Goal: Information Seeking & Learning: Learn about a topic

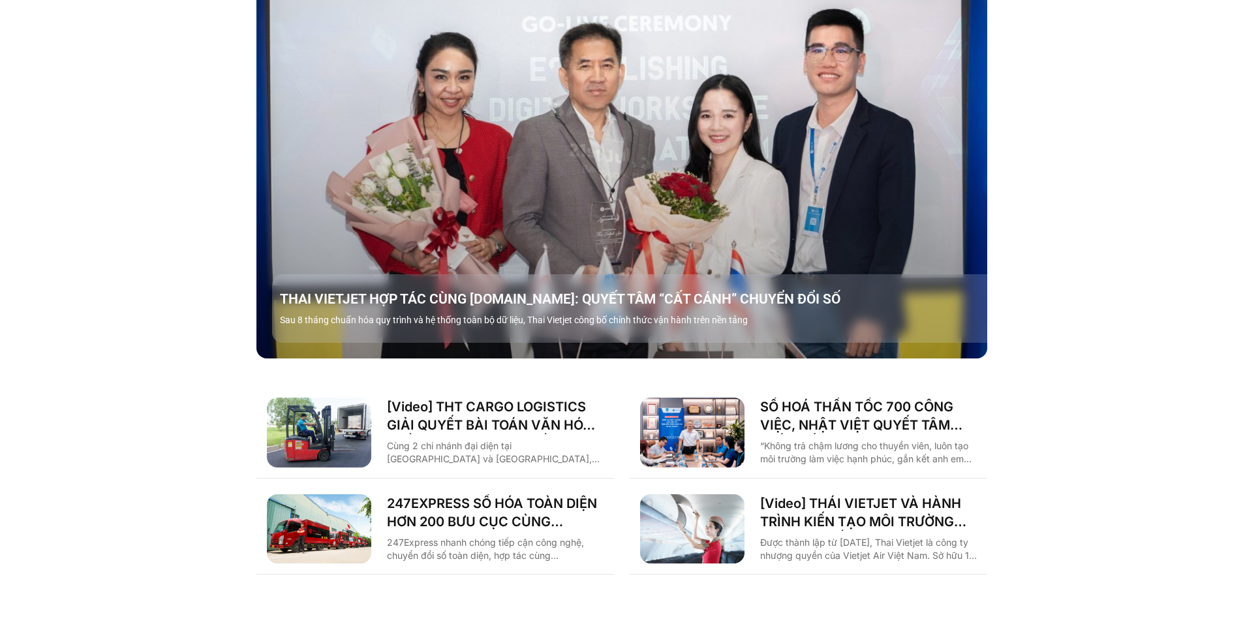
click at [136, 362] on div "Case study [PERSON_NAME] Logistics Sản xuất Xây dựng F&B Dược Y tế Giáo dục Câu…" at bounding box center [621, 211] width 1243 height 805
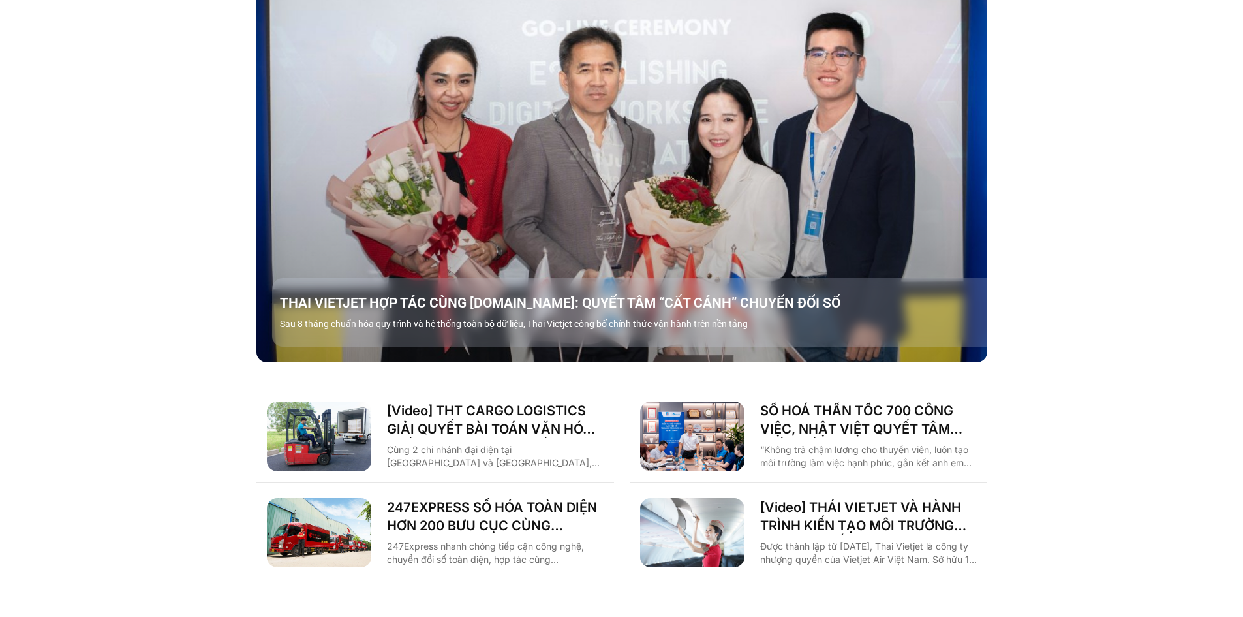
scroll to position [1392, 0]
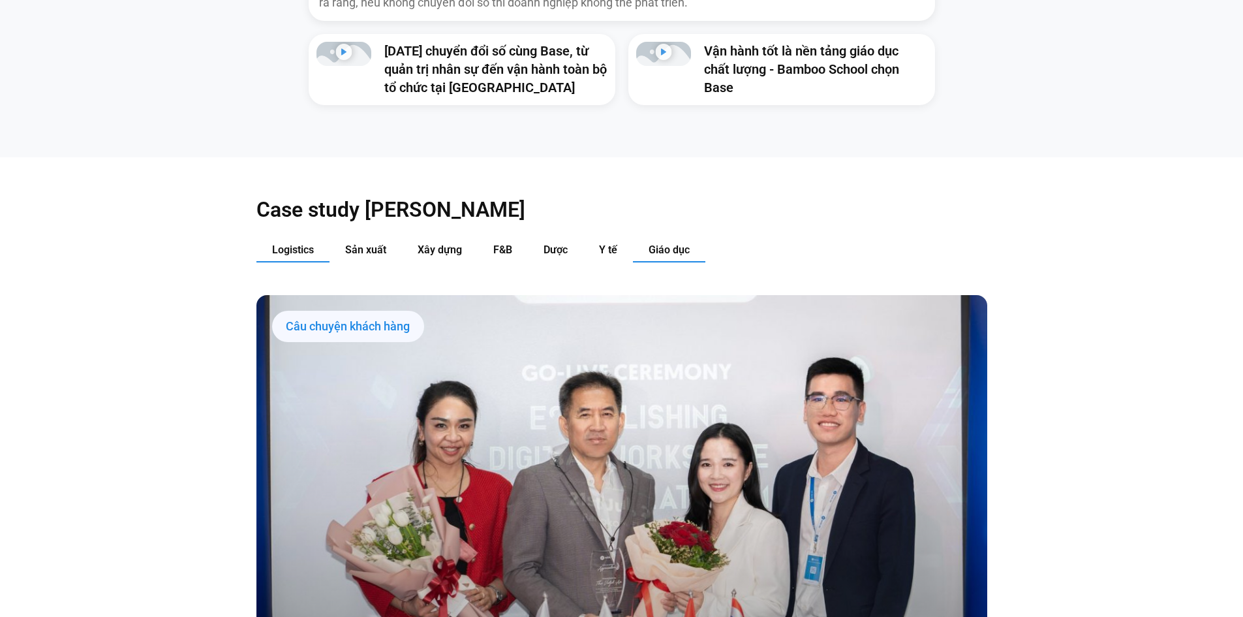
click at [679, 243] on span "Giáo dục" at bounding box center [669, 249] width 41 height 12
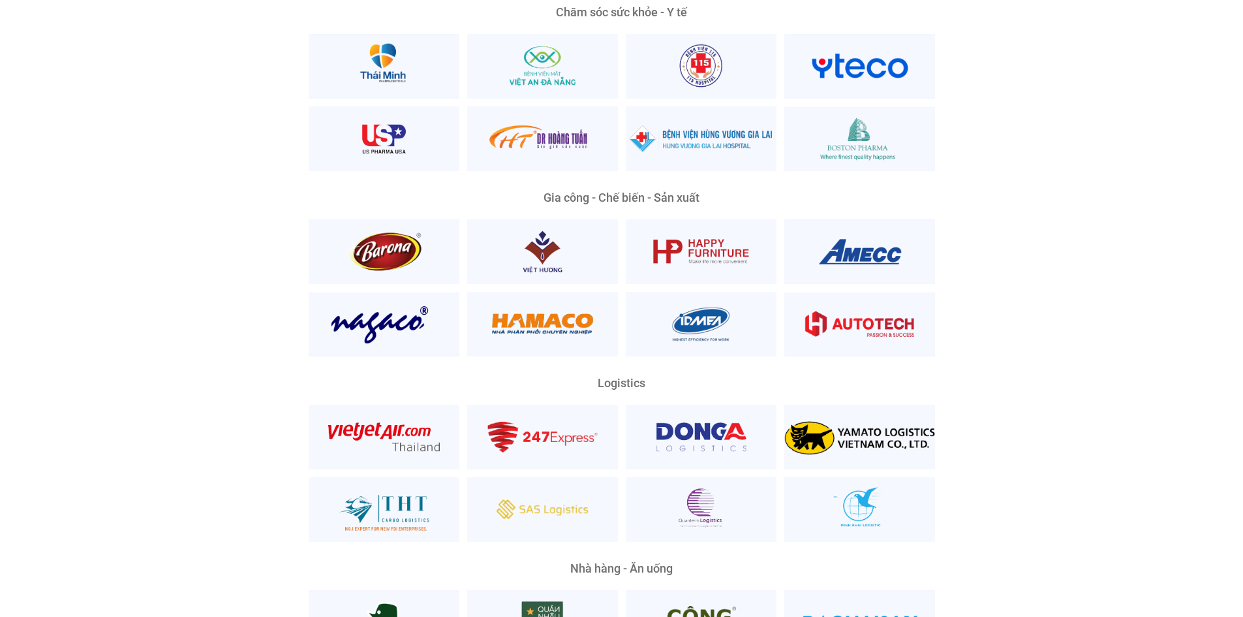
scroll to position [2611, 0]
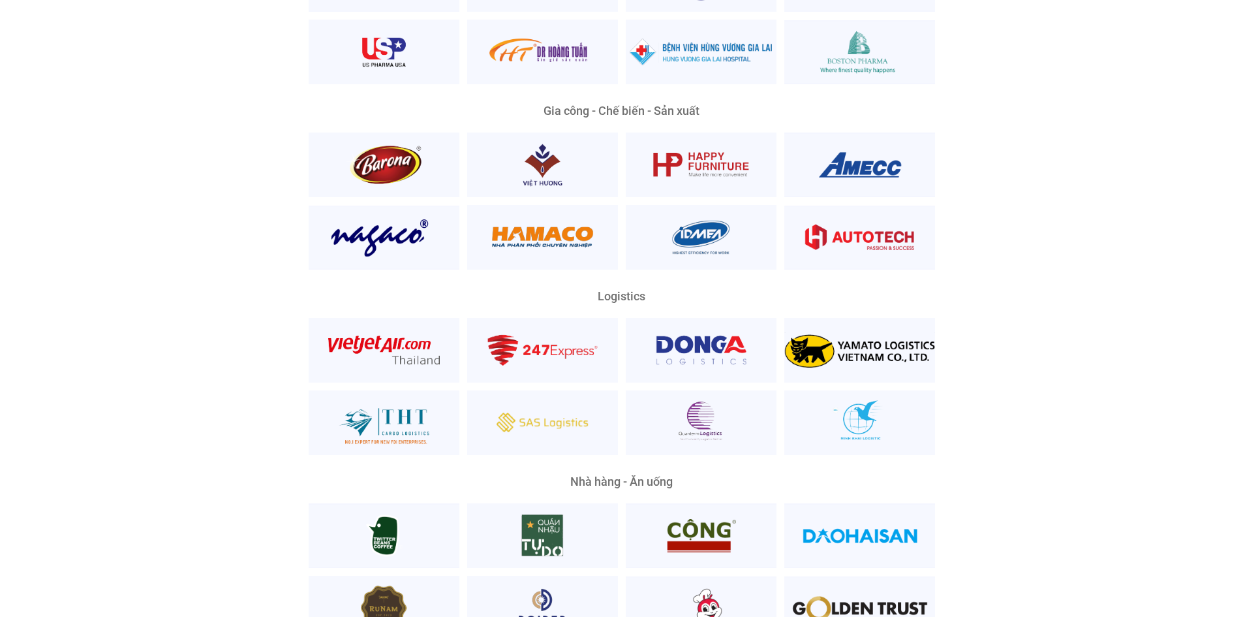
click at [1016, 396] on div "Nền Tảng Quản Trị Phổ Biến Nhất Phù Hợp Mọi Quy Mô Và Lĩnh Vực Ông [PERSON_NAME…" at bounding box center [622, 139] width 1224 height 1508
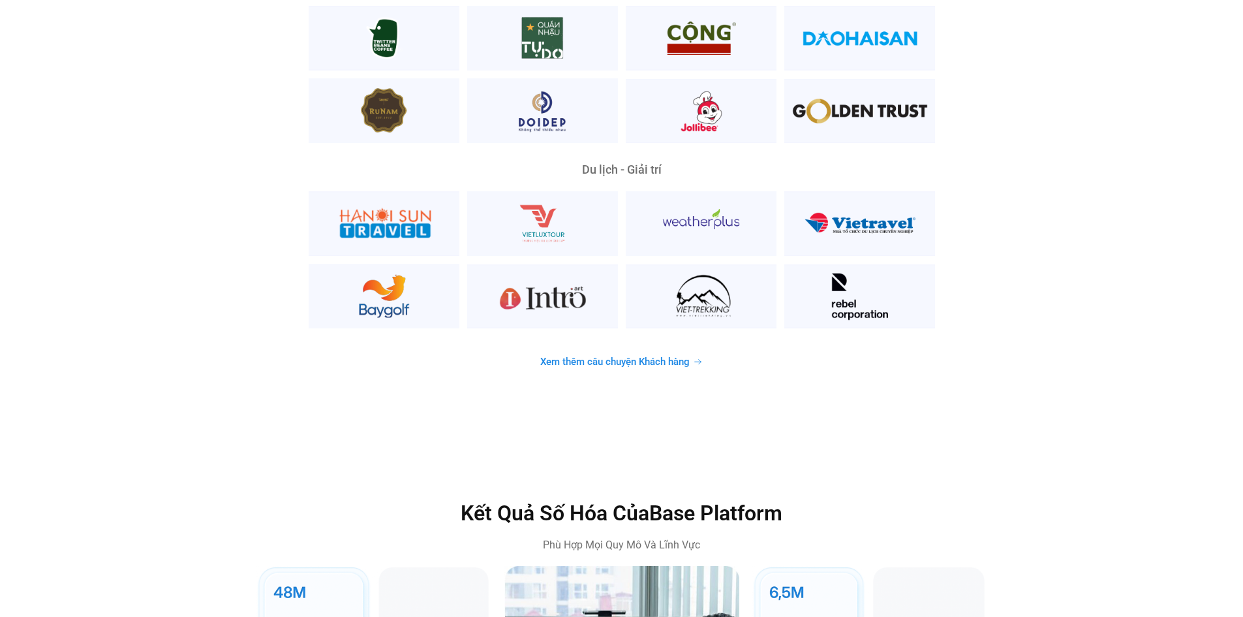
scroll to position [3133, 0]
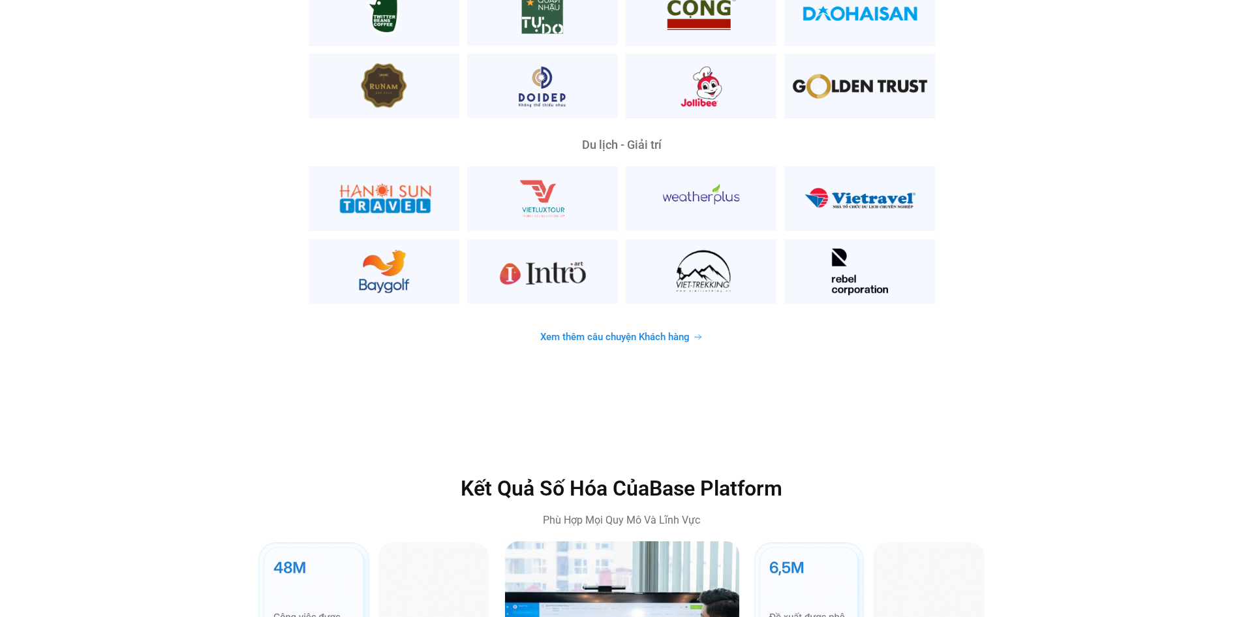
click at [678, 332] on span "Xem thêm câu chuyện Khách hàng" at bounding box center [614, 337] width 149 height 10
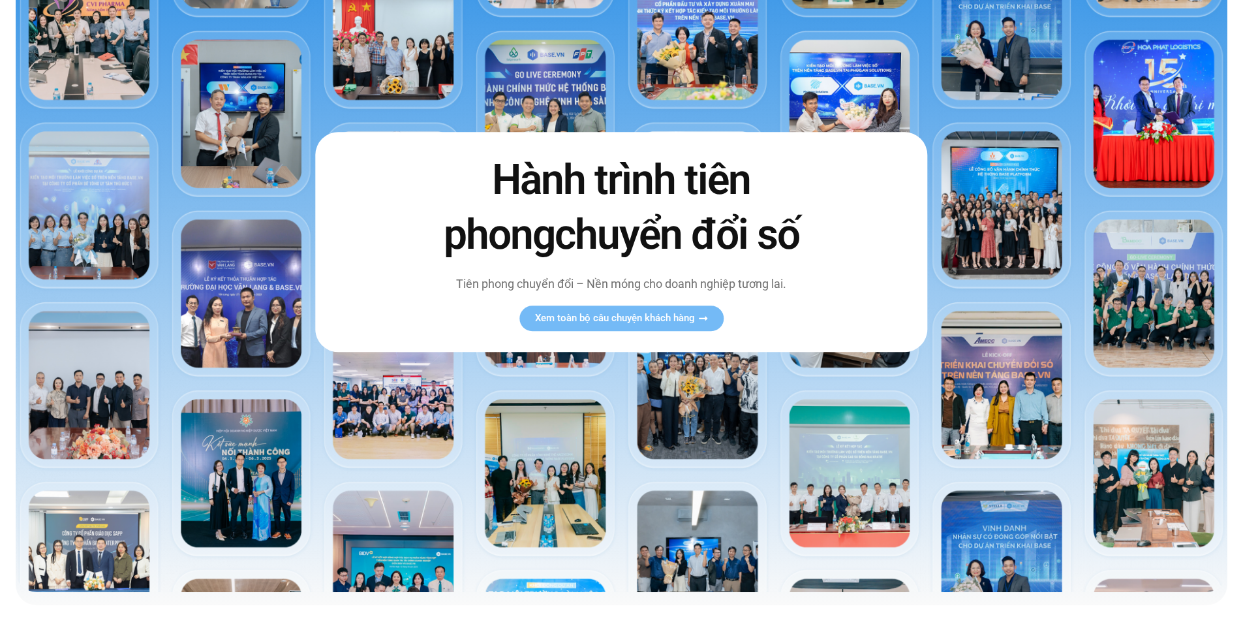
scroll to position [174, 0]
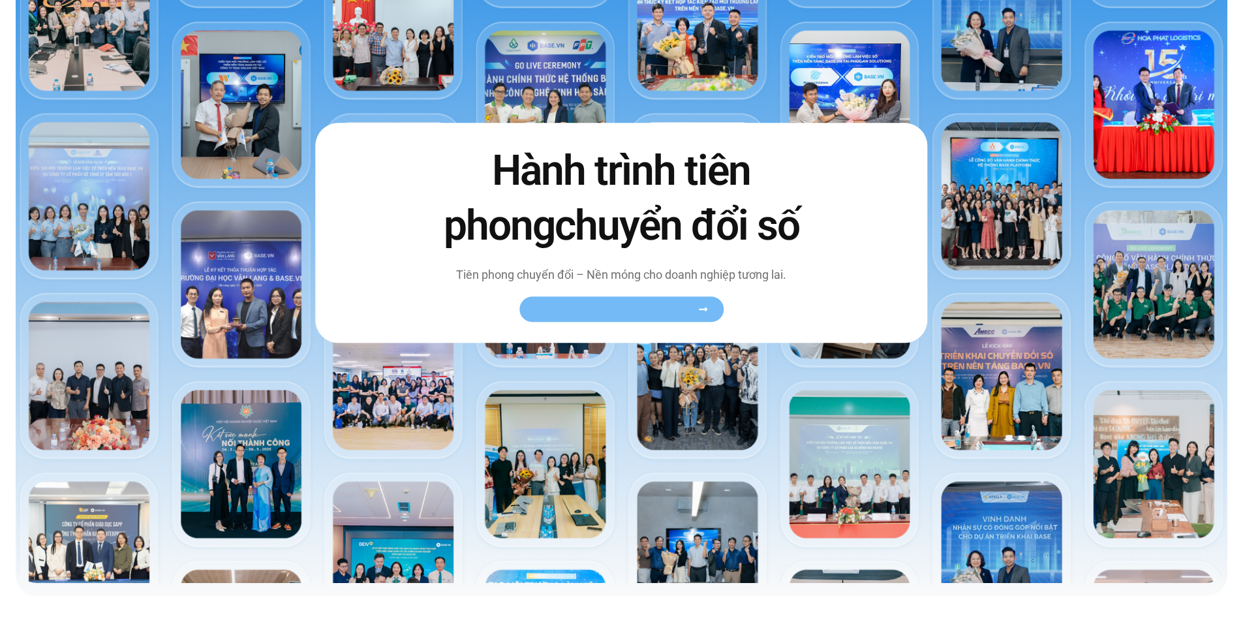
click at [637, 311] on span "Xem toàn bộ câu chuyện khách hàng" at bounding box center [615, 309] width 160 height 10
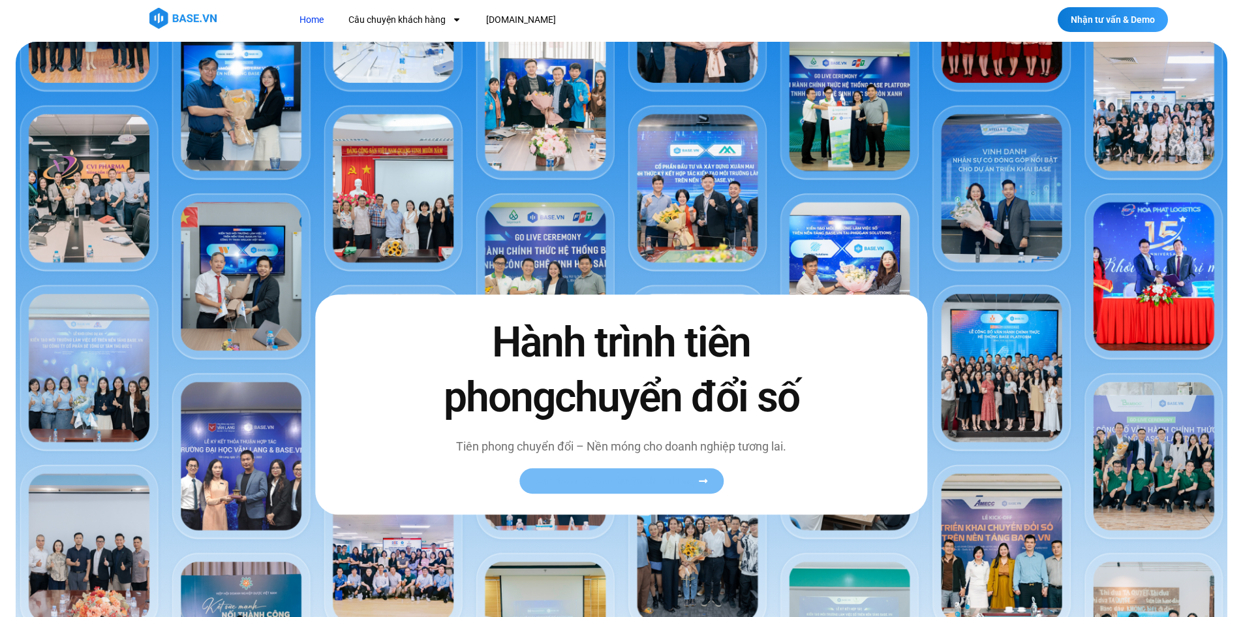
scroll to position [0, 0]
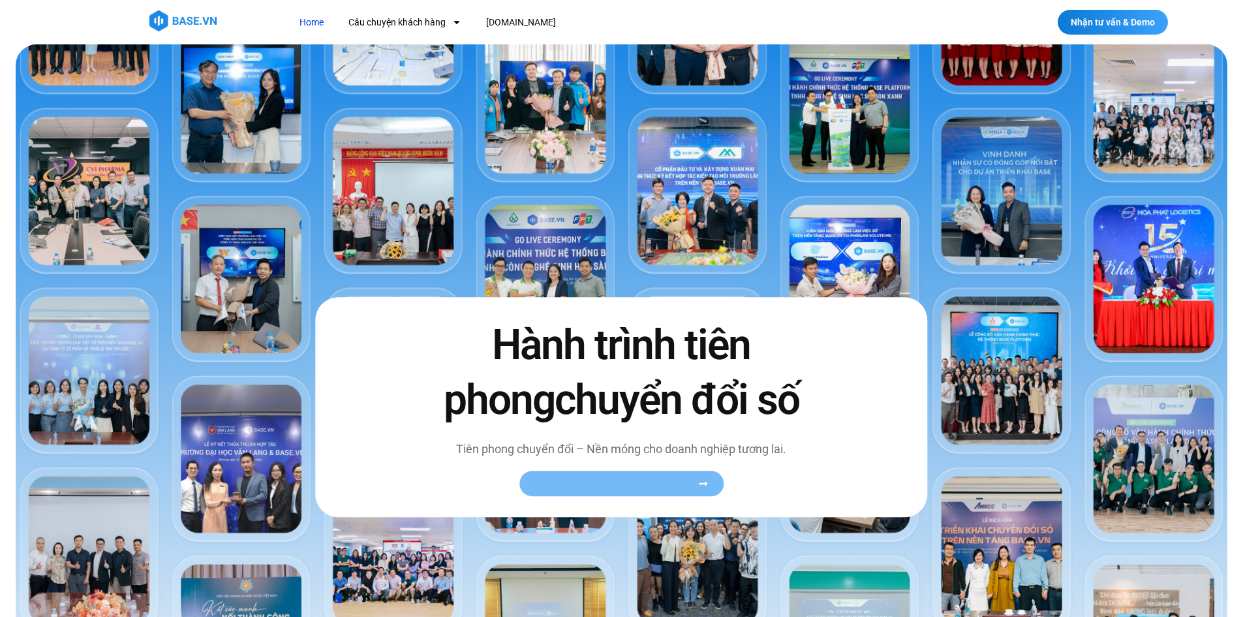
click at [631, 480] on span "Xem toàn bộ câu chuyện khách hàng" at bounding box center [615, 483] width 160 height 10
click at [705, 484] on icon at bounding box center [703, 483] width 8 height 4
click at [658, 484] on span "Xem toàn bộ câu chuyện khách hàng" at bounding box center [615, 483] width 160 height 10
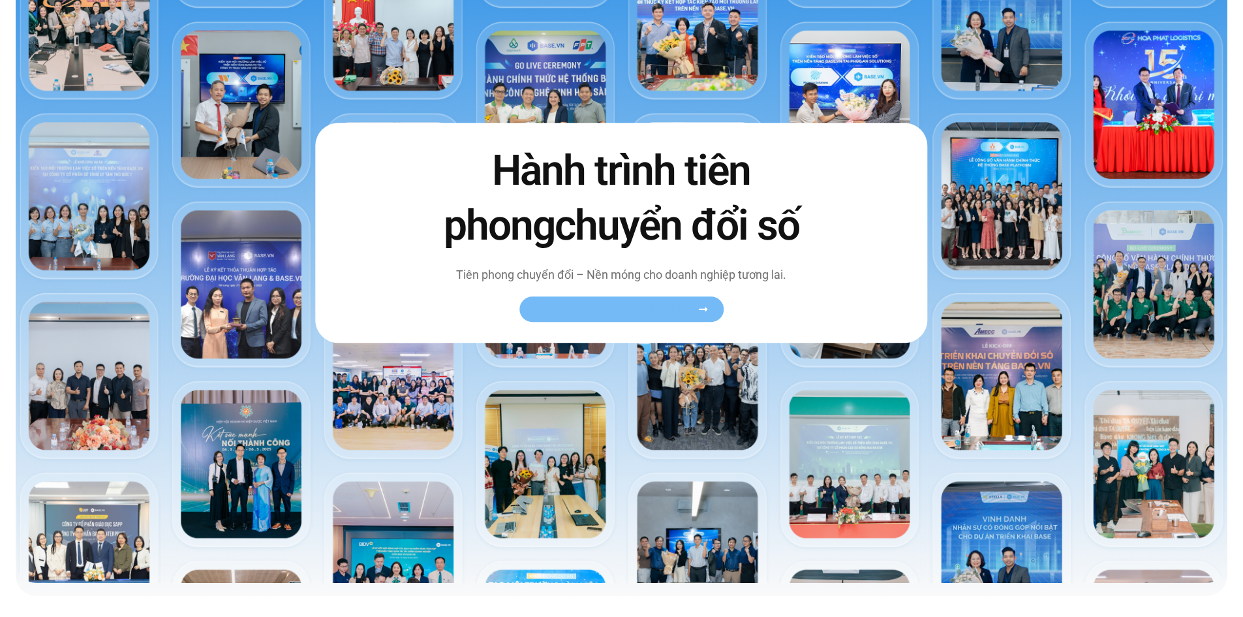
click at [704, 310] on icon at bounding box center [703, 309] width 10 height 10
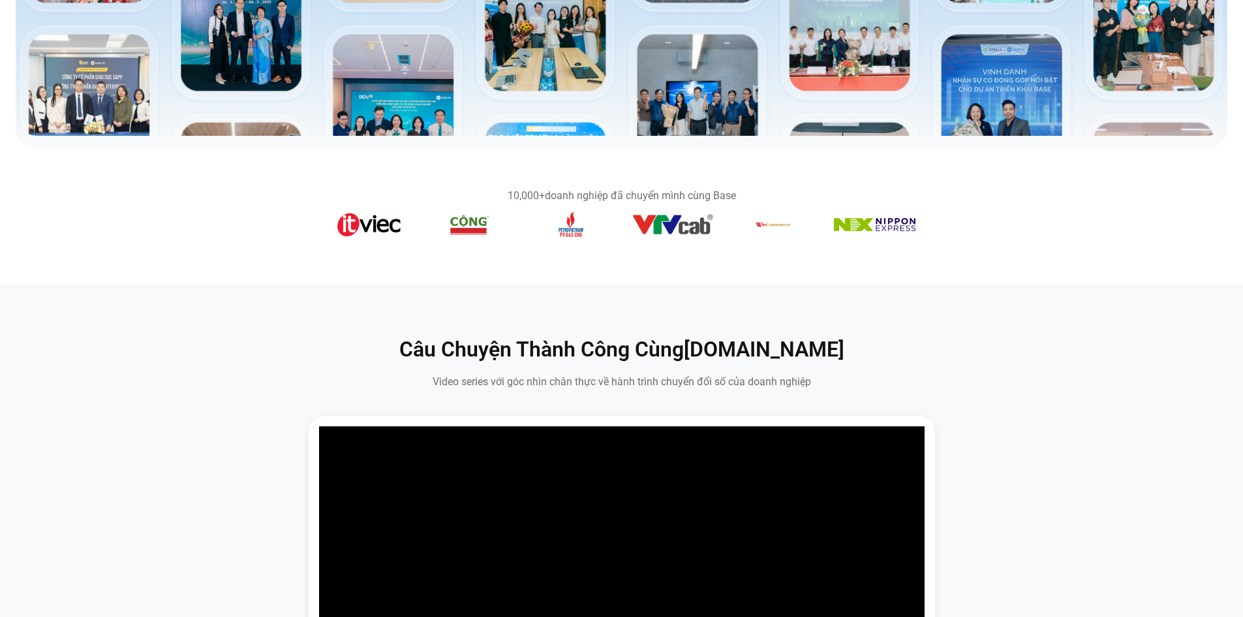
scroll to position [522, 0]
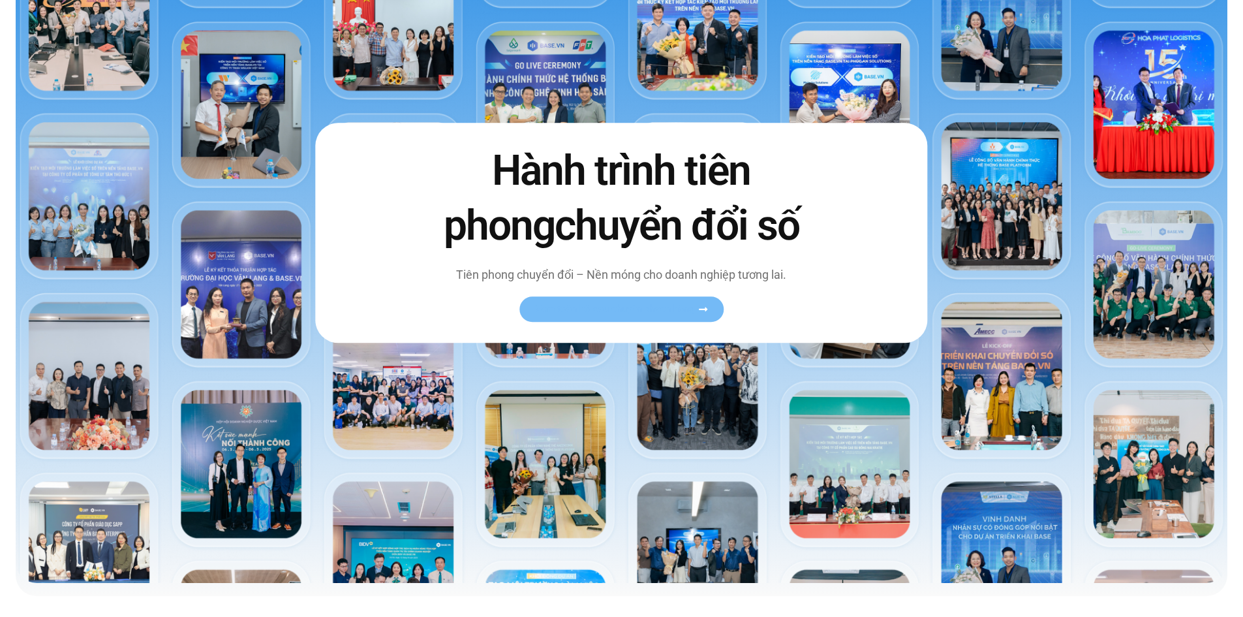
click at [687, 304] on span "Xem toàn bộ câu chuyện khách hàng" at bounding box center [615, 309] width 160 height 10
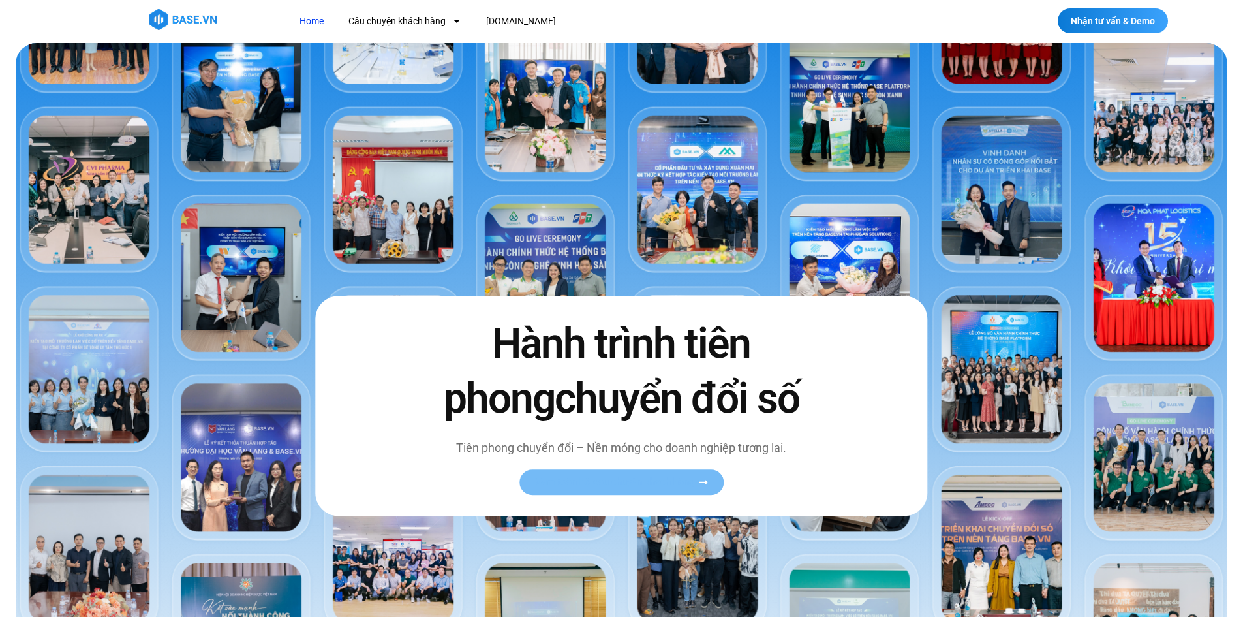
scroll to position [0, 0]
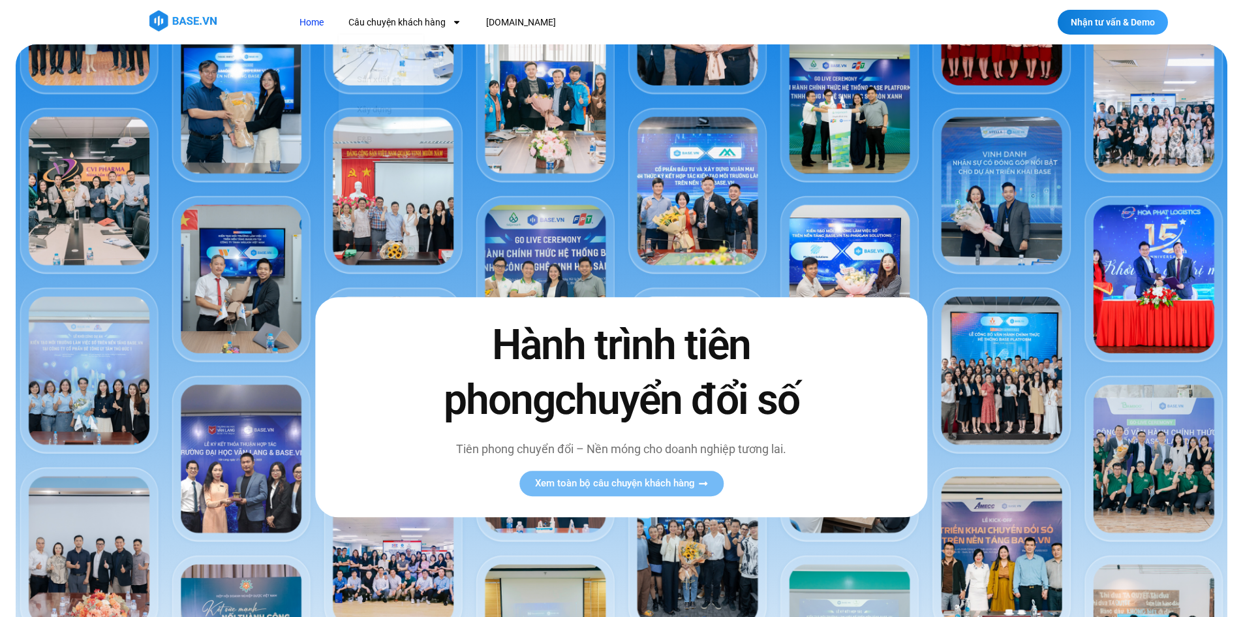
click at [580, 13] on nav "Home Câu chuyện khách hàng Logistics Sản xuất Xây dựng F&B Dược Y tế Giáo dục […" at bounding box center [543, 22] width 506 height 24
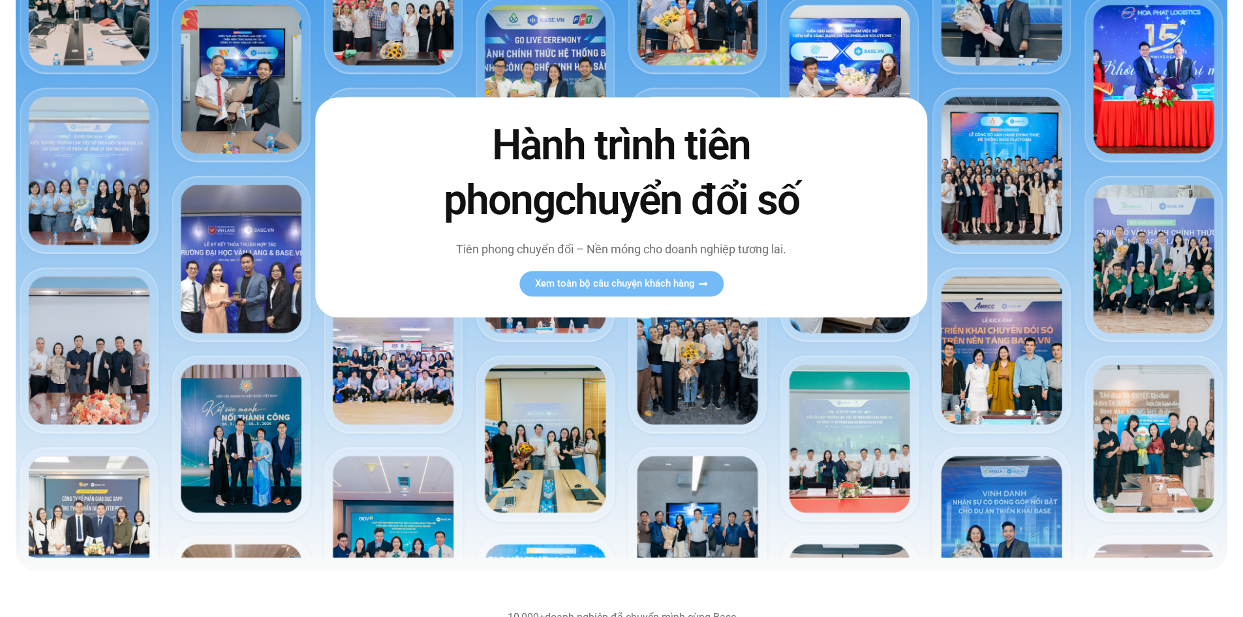
scroll to position [174, 0]
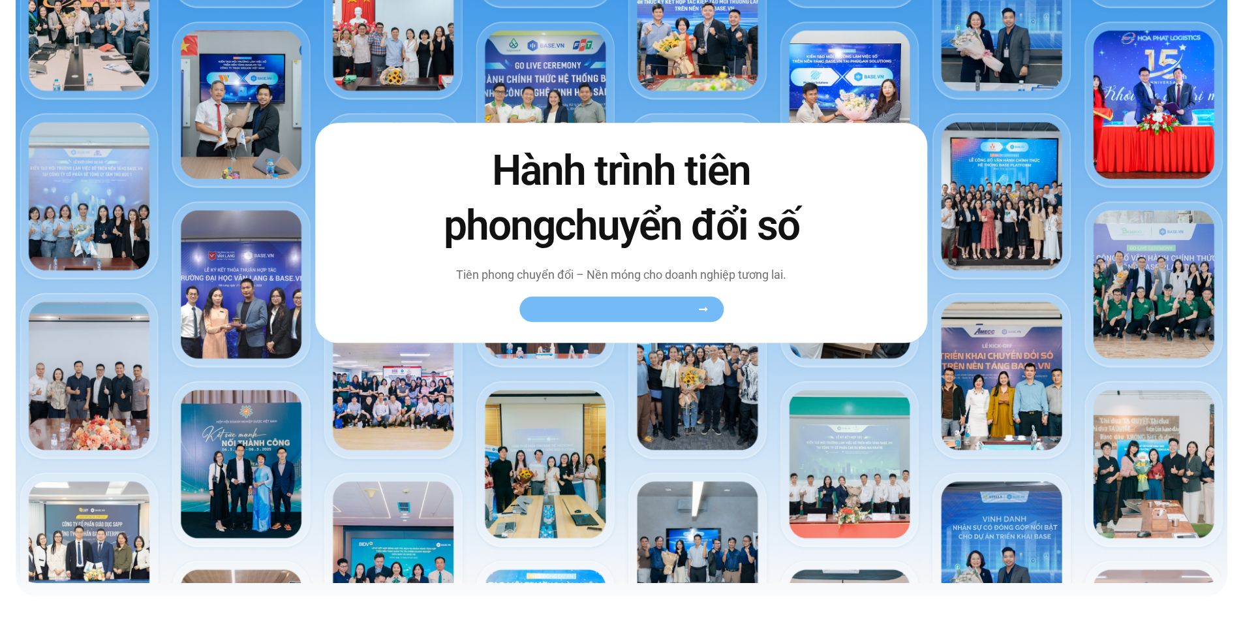
click at [699, 308] on icon at bounding box center [703, 309] width 10 height 10
click at [792, 309] on div "Xem toàn bộ câu chuyện khách hàng" at bounding box center [621, 308] width 411 height 25
click at [570, 307] on span "Xem toàn bộ câu chuyện khách hàng" at bounding box center [615, 309] width 160 height 10
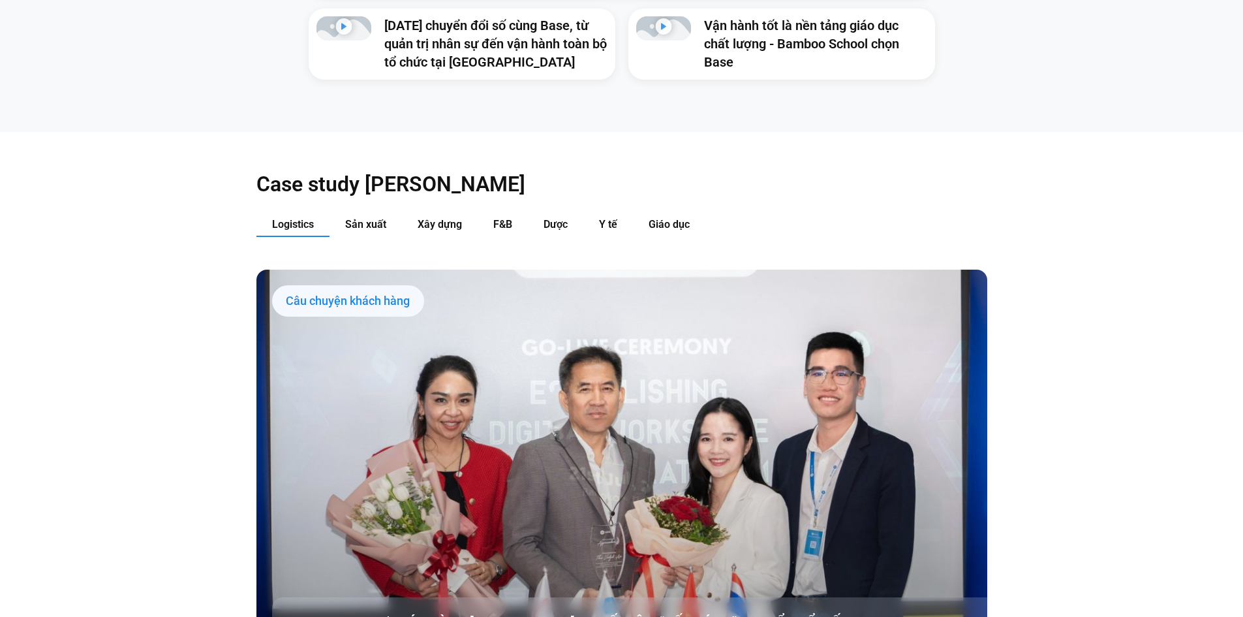
scroll to position [1392, 0]
